Goal: Task Accomplishment & Management: Manage account settings

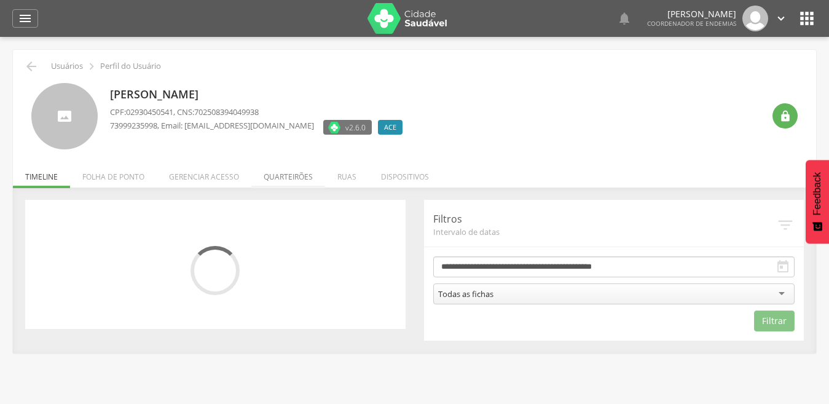
click at [276, 169] on li "Quarteirões" at bounding box center [288, 173] width 74 height 29
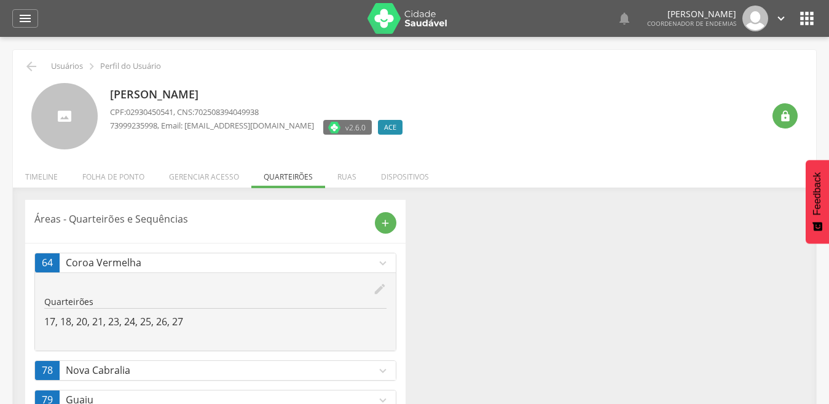
click at [276, 169] on div " Usuários  Perfil do Usuário [PERSON_NAME] CPF: 02930450541 , CNS: 7025083940…" at bounding box center [415, 247] width 804 height 394
click at [383, 368] on icon "expand_more" at bounding box center [383, 371] width 14 height 14
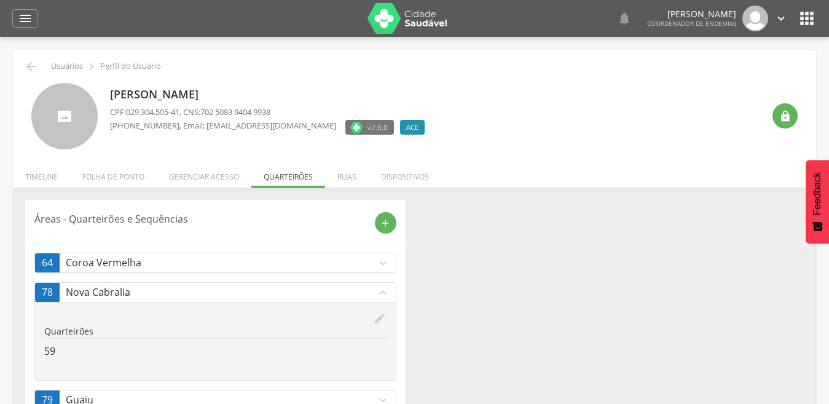
click at [381, 317] on icon "edit" at bounding box center [380, 319] width 14 height 14
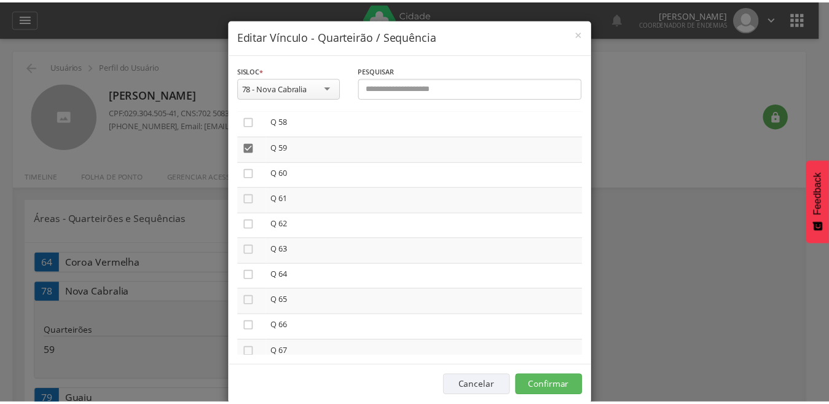
scroll to position [1500, 0]
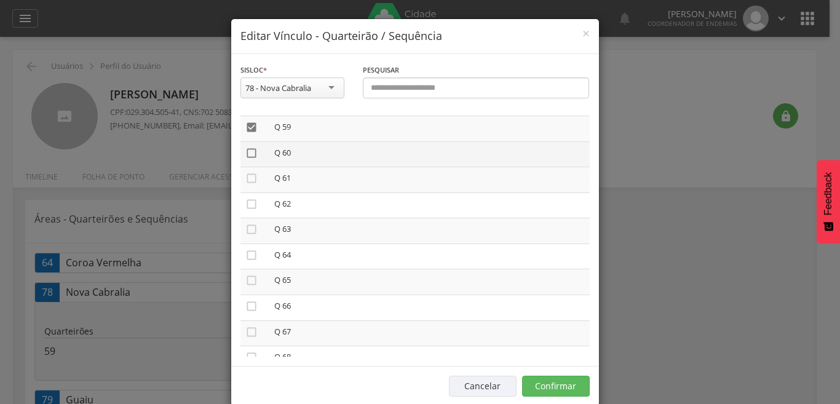
click at [245, 154] on icon "" at bounding box center [251, 153] width 12 height 12
click at [245, 154] on icon "" at bounding box center [251, 153] width 12 height 12
click at [245, 153] on icon "" at bounding box center [251, 153] width 12 height 12
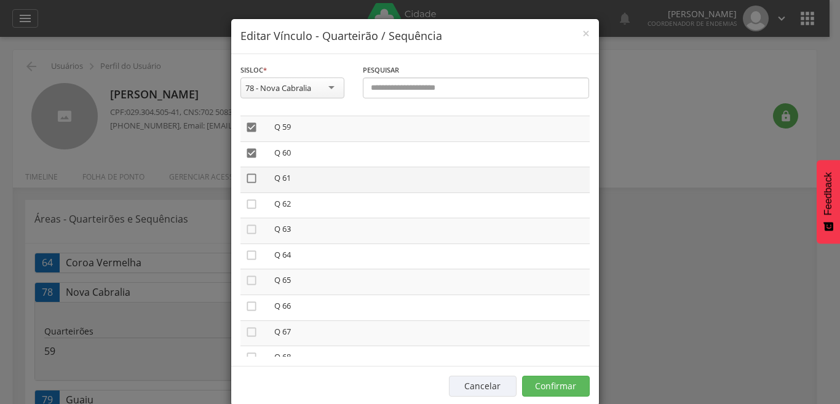
click at [247, 180] on icon "" at bounding box center [251, 178] width 12 height 12
click at [245, 202] on icon "" at bounding box center [251, 204] width 12 height 12
click at [547, 386] on button "Confirmar" at bounding box center [556, 386] width 68 height 21
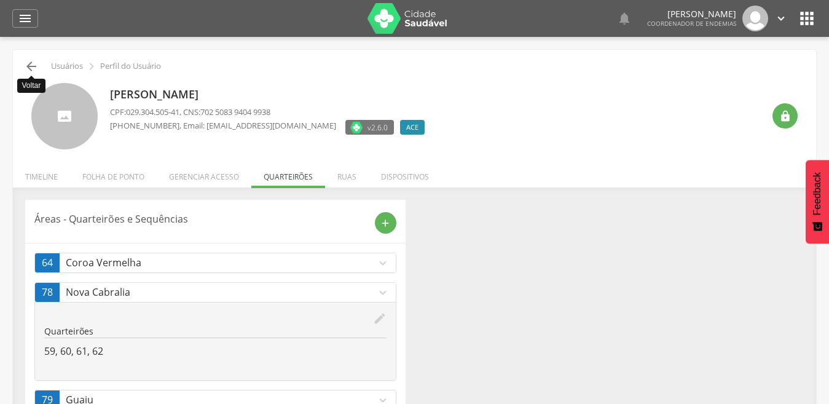
click at [28, 62] on icon "" at bounding box center [31, 66] width 15 height 15
